Goal: Find specific page/section: Find specific page/section

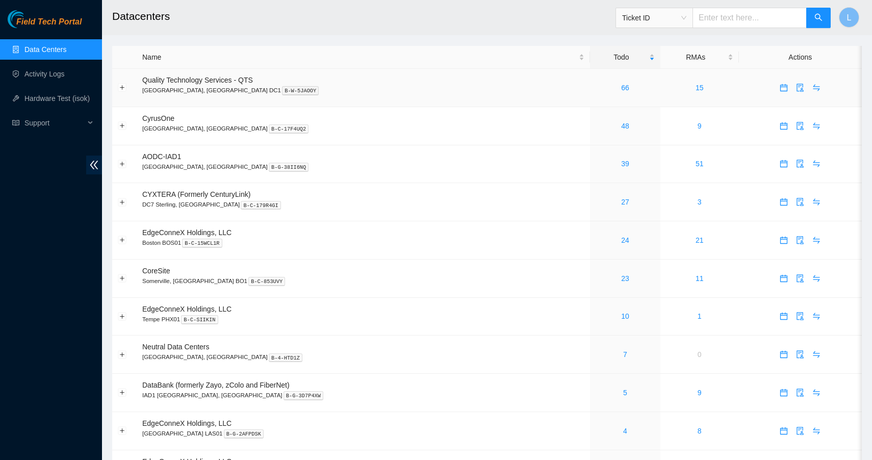
click at [596, 92] on div "66" at bounding box center [625, 87] width 59 height 11
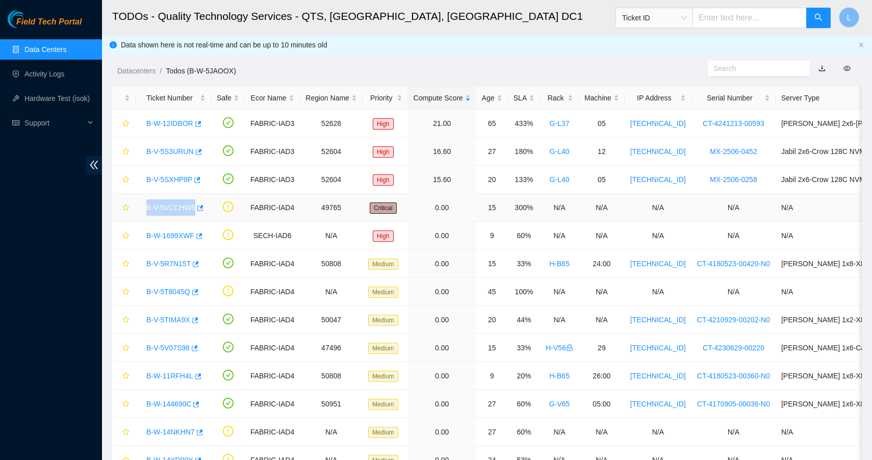
drag, startPoint x: 139, startPoint y: 207, endPoint x: 196, endPoint y: 207, distance: 57.6
click at [196, 207] on td "B-V-5VCCHW8" at bounding box center [174, 208] width 76 height 28
copy link "B-V-5VCCHW8"
